Goal: Transaction & Acquisition: Obtain resource

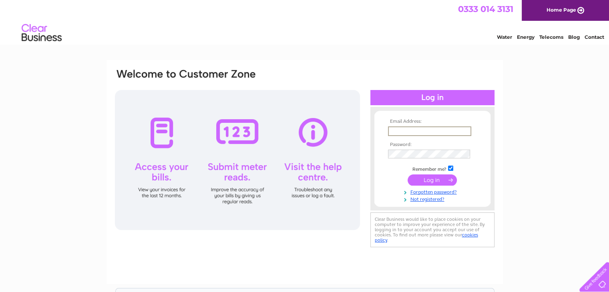
type input "[EMAIL_ADDRESS][DOMAIN_NAME]"
click at [439, 181] on input "submit" at bounding box center [432, 179] width 49 height 11
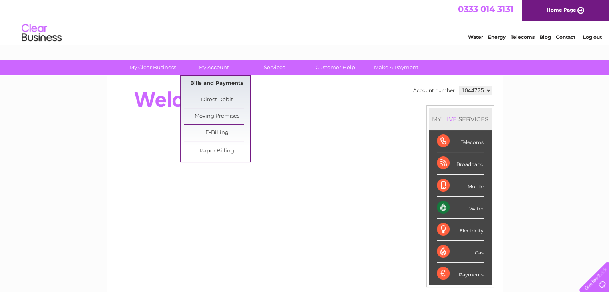
click at [216, 87] on link "Bills and Payments" at bounding box center [217, 84] width 66 height 16
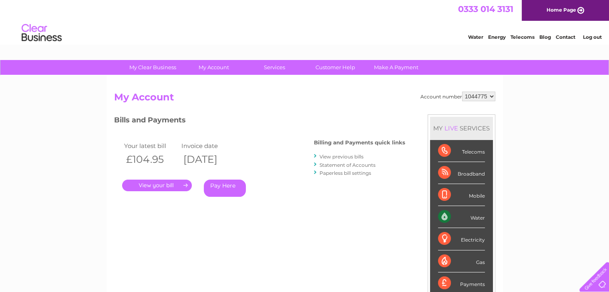
click at [173, 182] on link "." at bounding box center [157, 186] width 70 height 12
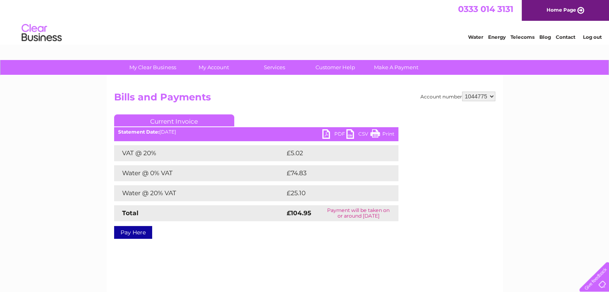
click at [333, 133] on link "PDF" at bounding box center [335, 135] width 24 height 12
click at [495, 96] on select "1044775 1093111" at bounding box center [478, 97] width 33 height 10
select select "1093111"
click at [462, 92] on select "1044775 1093111" at bounding box center [478, 97] width 33 height 10
click at [337, 135] on link "PDF" at bounding box center [335, 135] width 24 height 12
